Goal: Information Seeking & Learning: Check status

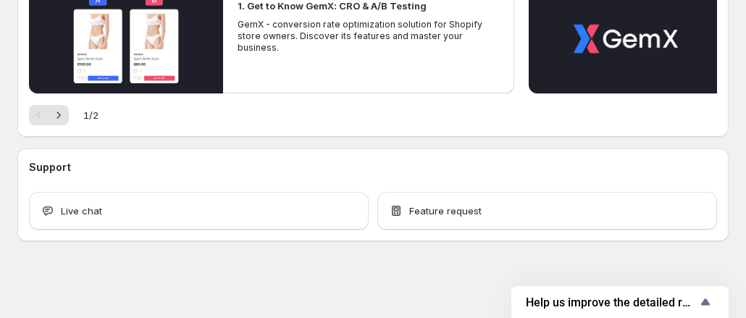
scroll to position [188, 0]
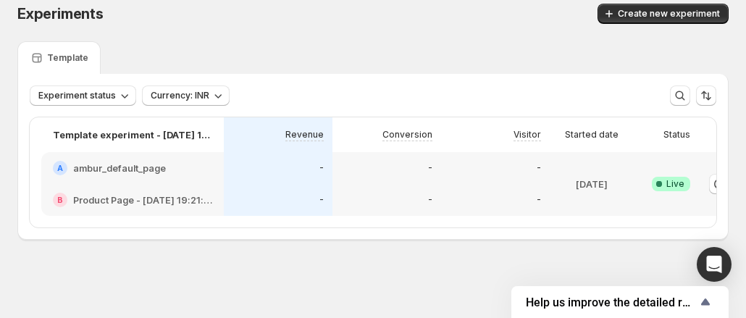
scroll to position [20, 0]
click at [172, 152] on div "A ambur_default_page" at bounding box center [132, 168] width 183 height 32
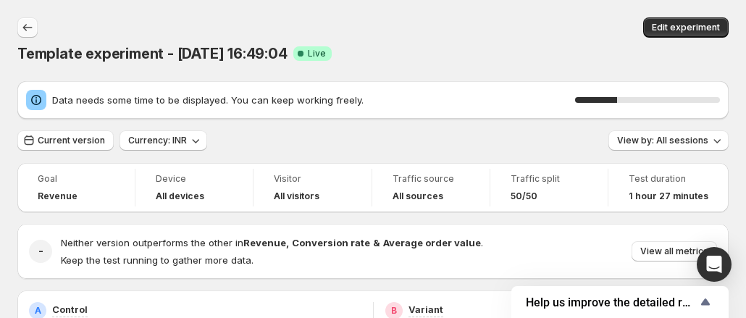
click at [29, 27] on icon "Back" at bounding box center [27, 27] width 14 height 14
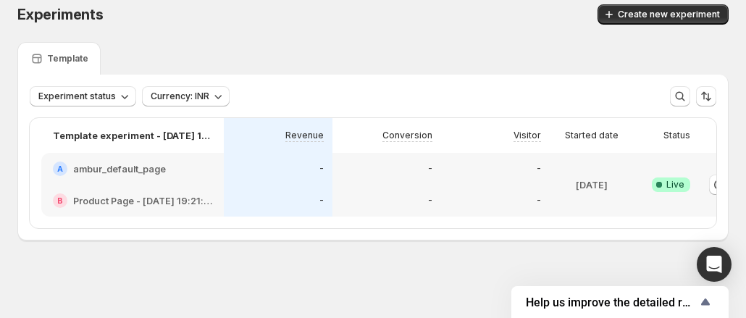
scroll to position [20, 0]
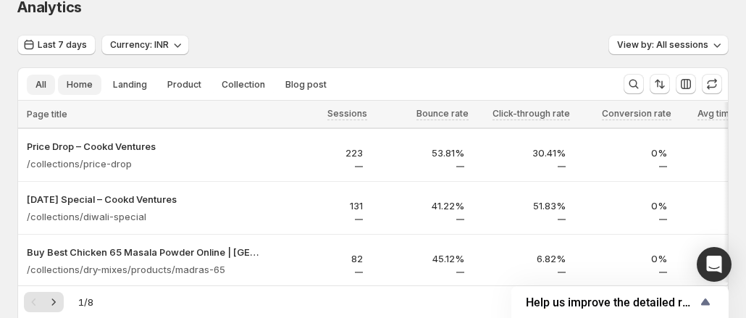
click at [83, 80] on span "Home" at bounding box center [80, 85] width 26 height 12
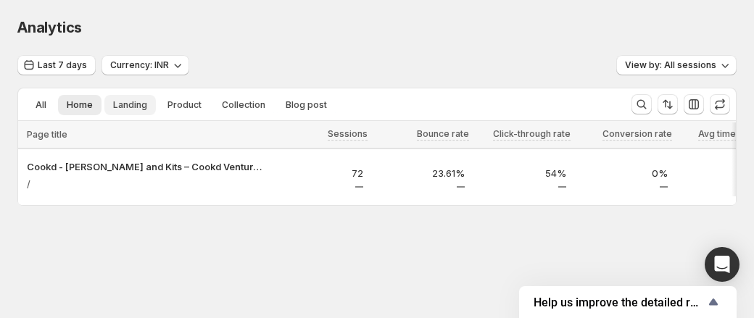
click at [120, 107] on span "Landing" at bounding box center [130, 105] width 34 height 12
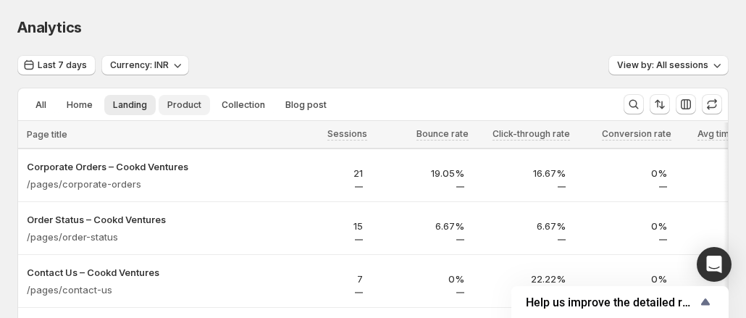
click at [176, 103] on span "Product" at bounding box center [184, 105] width 34 height 12
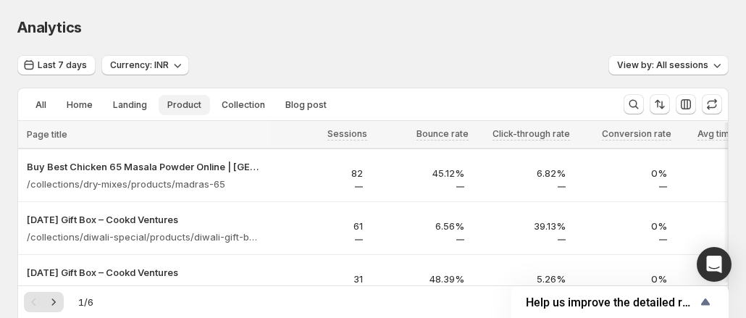
scroll to position [72, 0]
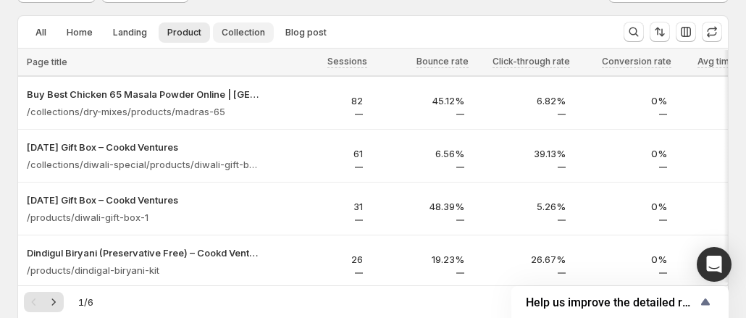
click at [255, 30] on span "Collection" at bounding box center [243, 33] width 43 height 12
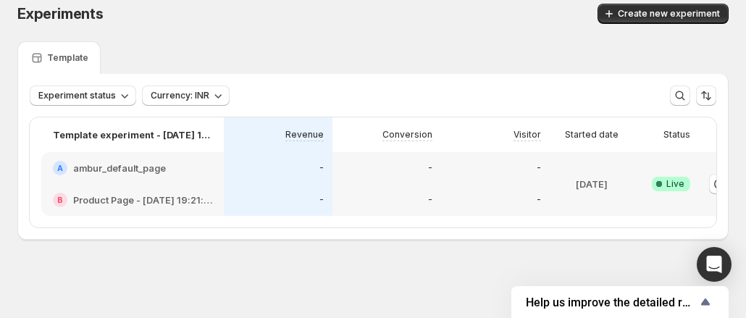
scroll to position [0, 80]
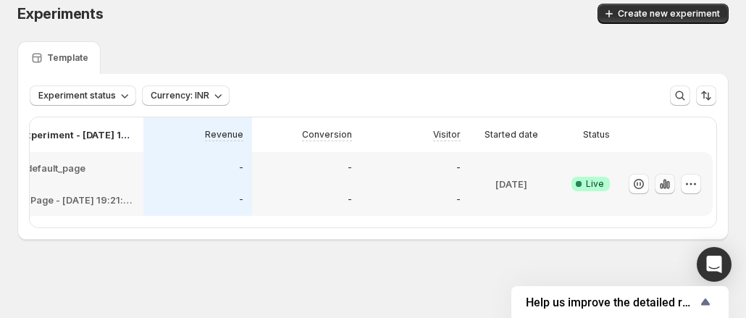
click at [665, 177] on icon "button" at bounding box center [665, 184] width 14 height 14
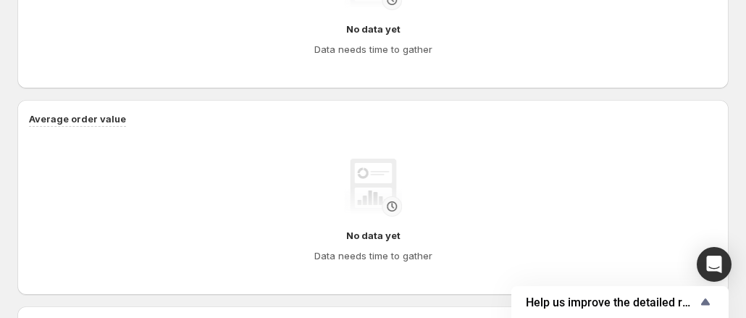
scroll to position [652, 0]
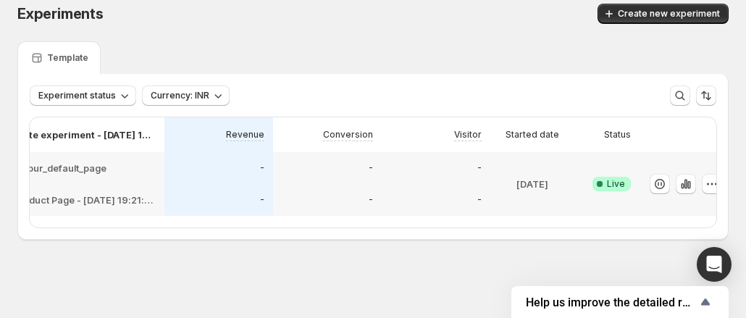
scroll to position [0, 80]
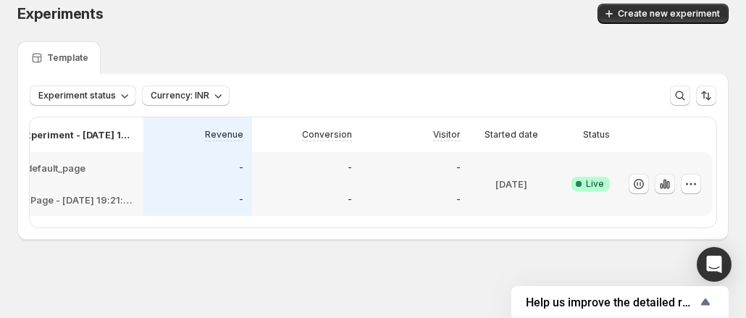
click at [662, 177] on icon "button" at bounding box center [665, 184] width 14 height 14
